Goal: Task Accomplishment & Management: Manage account settings

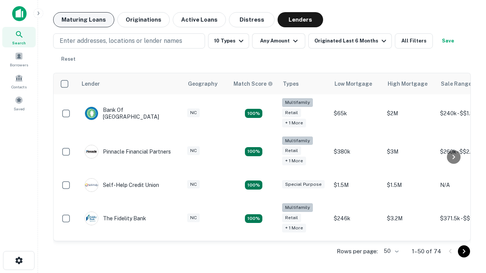
click at [83, 20] on button "Maturing Loans" at bounding box center [83, 19] width 61 height 15
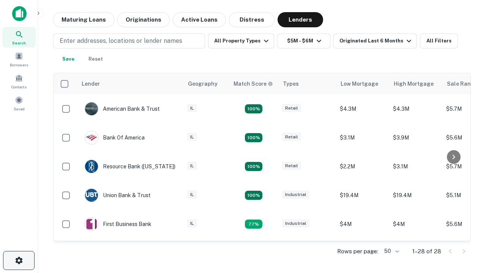
click at [19, 261] on icon "button" at bounding box center [18, 260] width 9 height 9
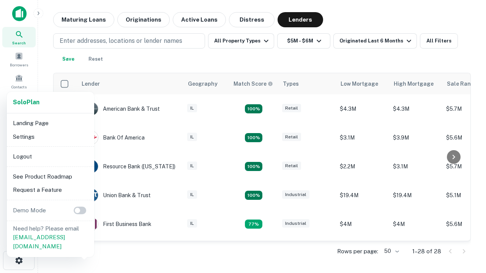
click at [50, 156] on li "Logout" at bounding box center [50, 157] width 81 height 14
